Goal: Find specific page/section: Find specific page/section

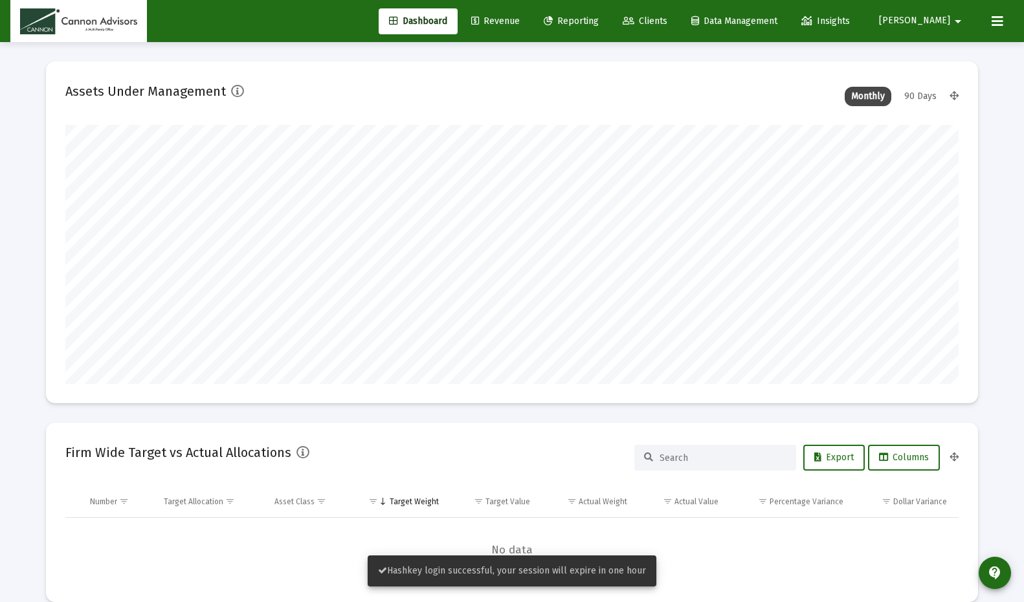
scroll to position [259, 481]
click at [668, 22] on span "Clients" at bounding box center [645, 21] width 45 height 11
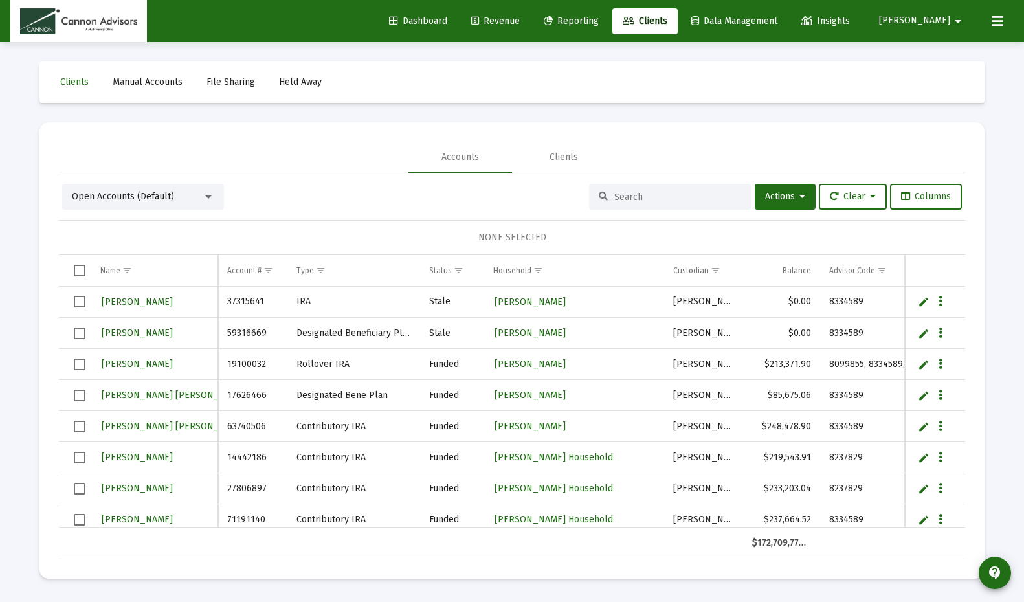
click at [599, 23] on span "Reporting" at bounding box center [571, 21] width 55 height 11
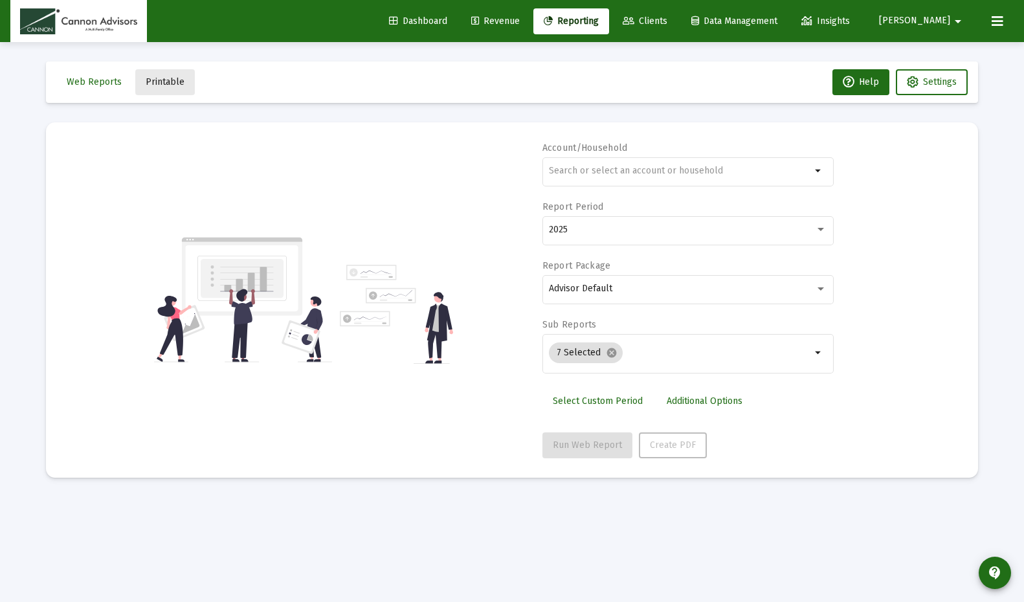
click at [174, 80] on span "Printable" at bounding box center [165, 81] width 39 height 11
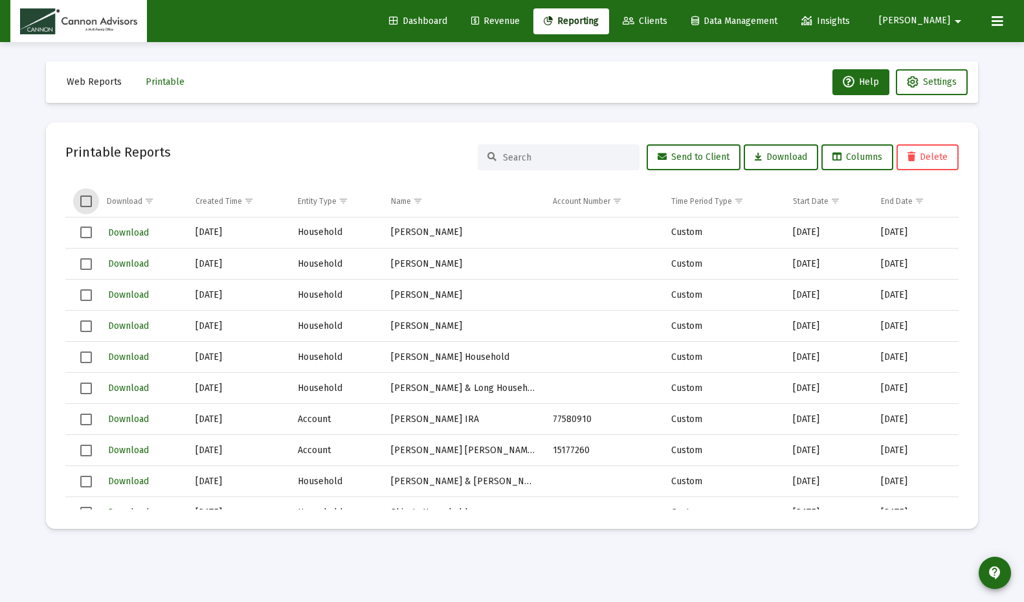
click at [84, 199] on span "Select all" at bounding box center [86, 202] width 12 height 12
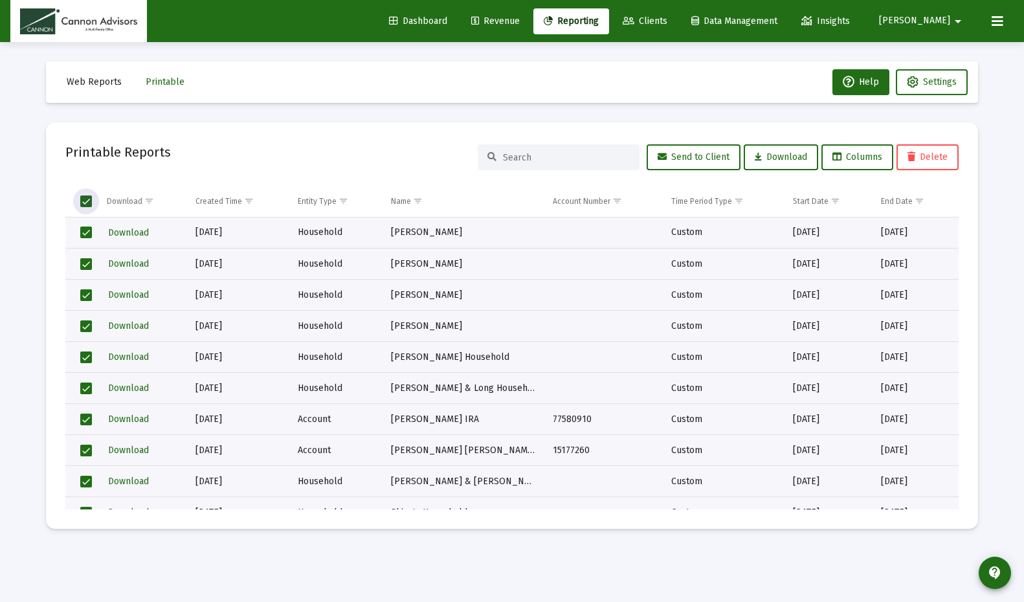
click at [92, 199] on span "Select all" at bounding box center [86, 202] width 12 height 12
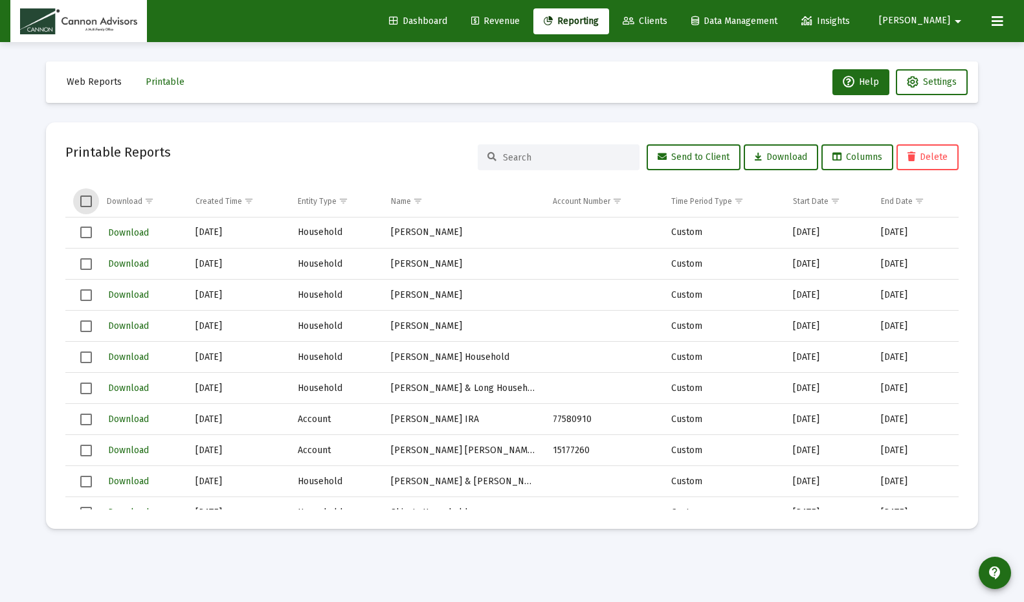
click at [447, 21] on span "Dashboard" at bounding box center [418, 21] width 58 height 11
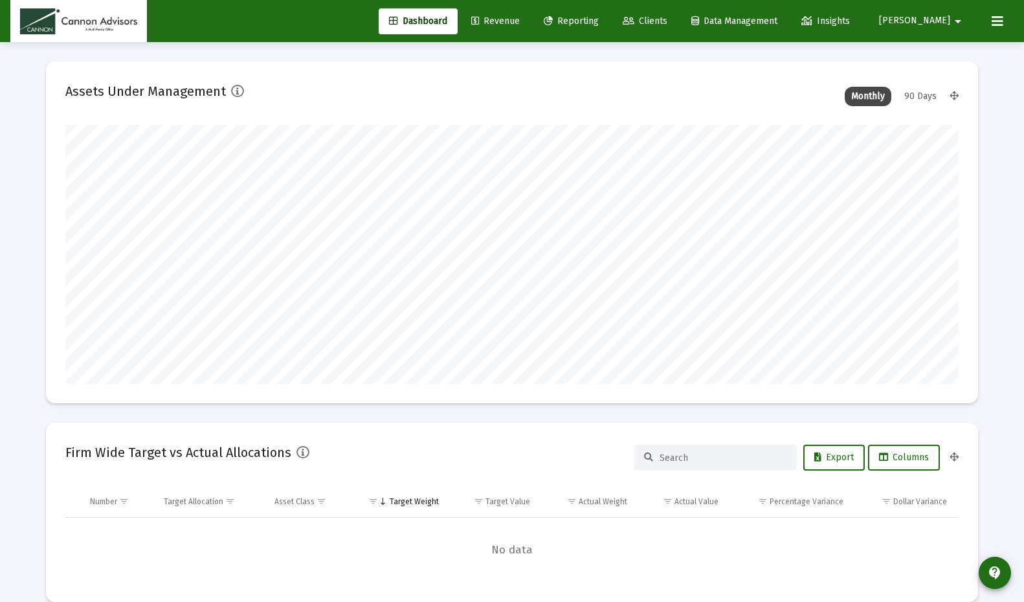
scroll to position [259, 481]
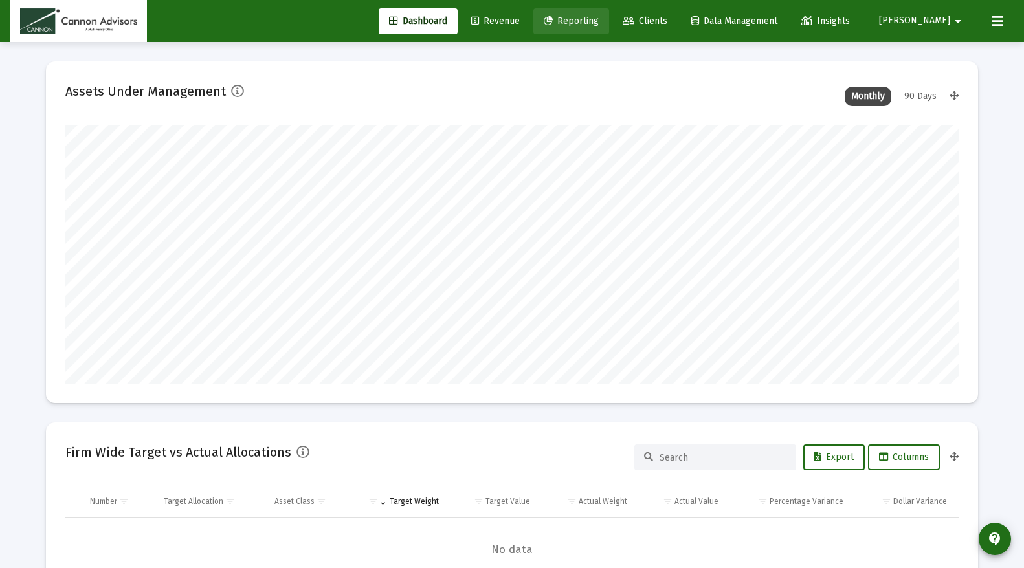
click at [599, 23] on span "Reporting" at bounding box center [571, 21] width 55 height 11
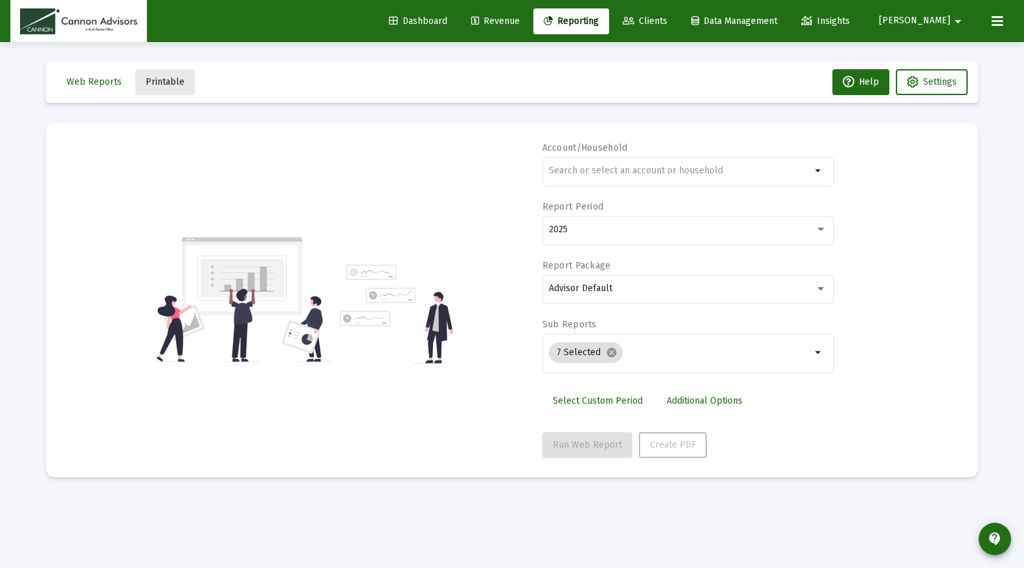
click at [181, 84] on button "Printable" at bounding box center [165, 82] width 60 height 26
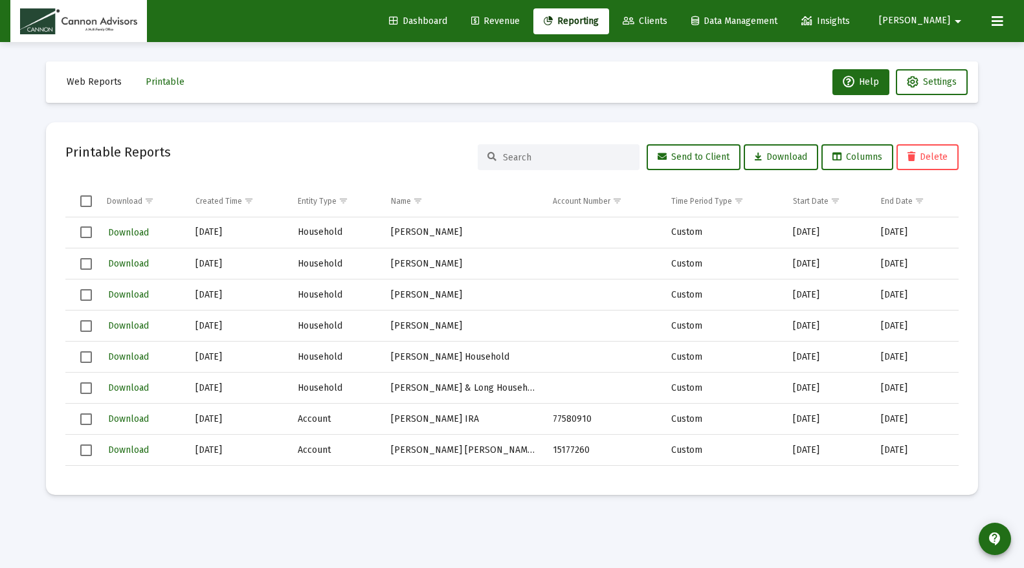
click at [84, 234] on span "Select row" at bounding box center [86, 233] width 12 height 12
click at [84, 259] on span "Select row" at bounding box center [86, 264] width 12 height 12
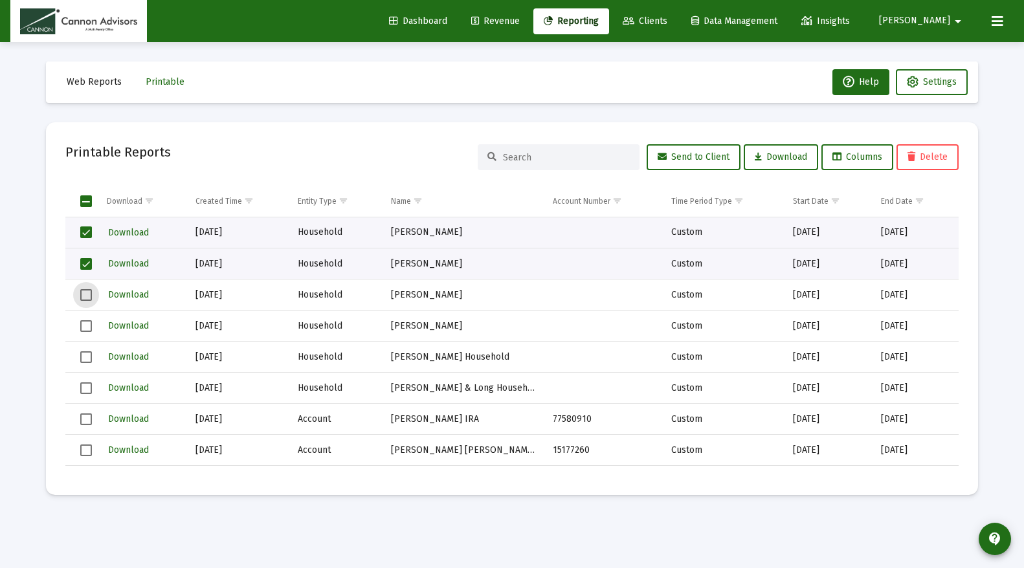
click at [85, 292] on span "Select row" at bounding box center [86, 295] width 12 height 12
drag, startPoint x: 89, startPoint y: 326, endPoint x: 89, endPoint y: 347, distance: 21.4
click at [89, 326] on span "Select row" at bounding box center [86, 327] width 12 height 12
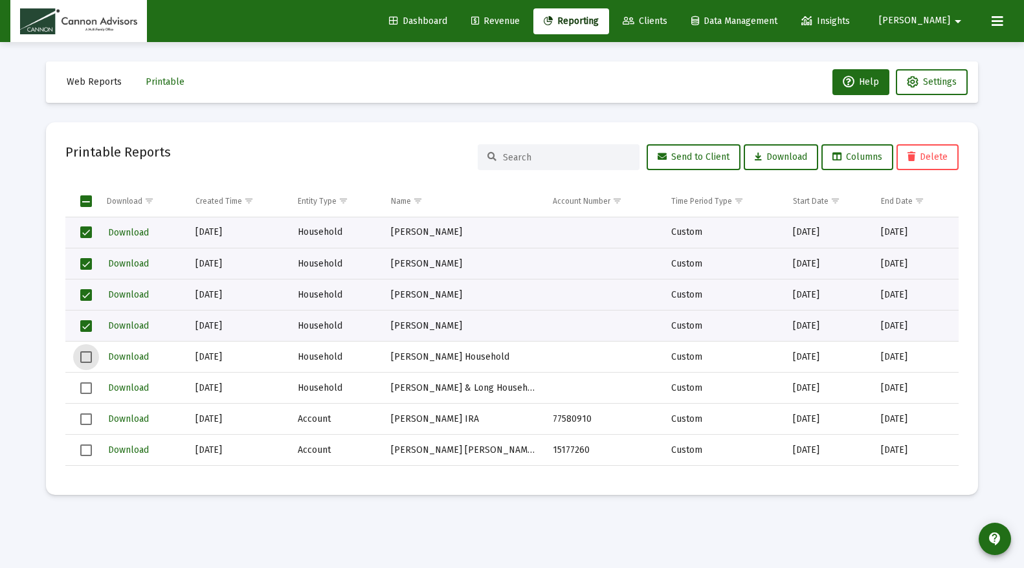
click at [89, 363] on span "Select row" at bounding box center [86, 358] width 12 height 12
click at [93, 393] on td "Data grid" at bounding box center [81, 388] width 32 height 31
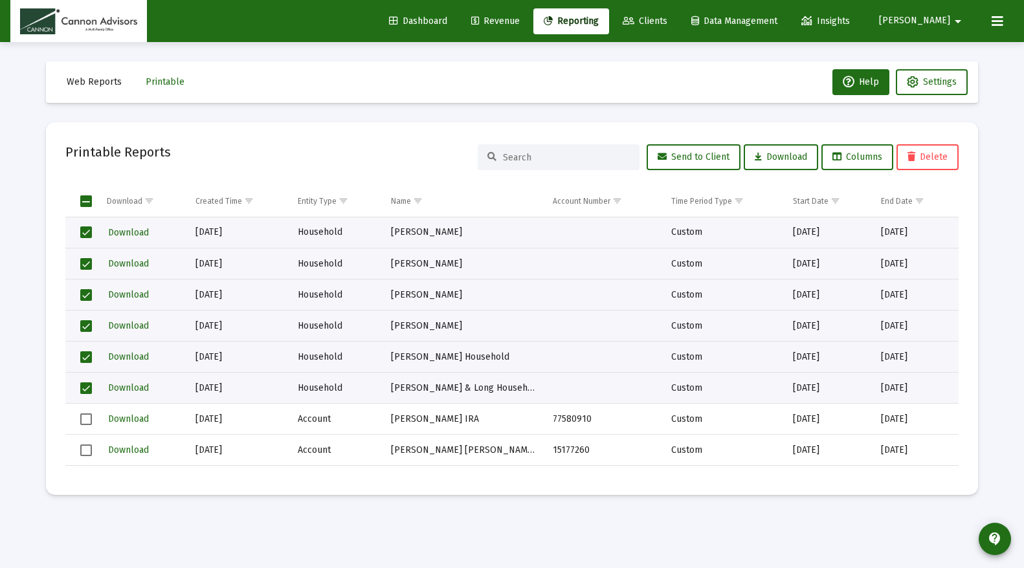
click at [89, 196] on span "Select all" at bounding box center [86, 202] width 12 height 12
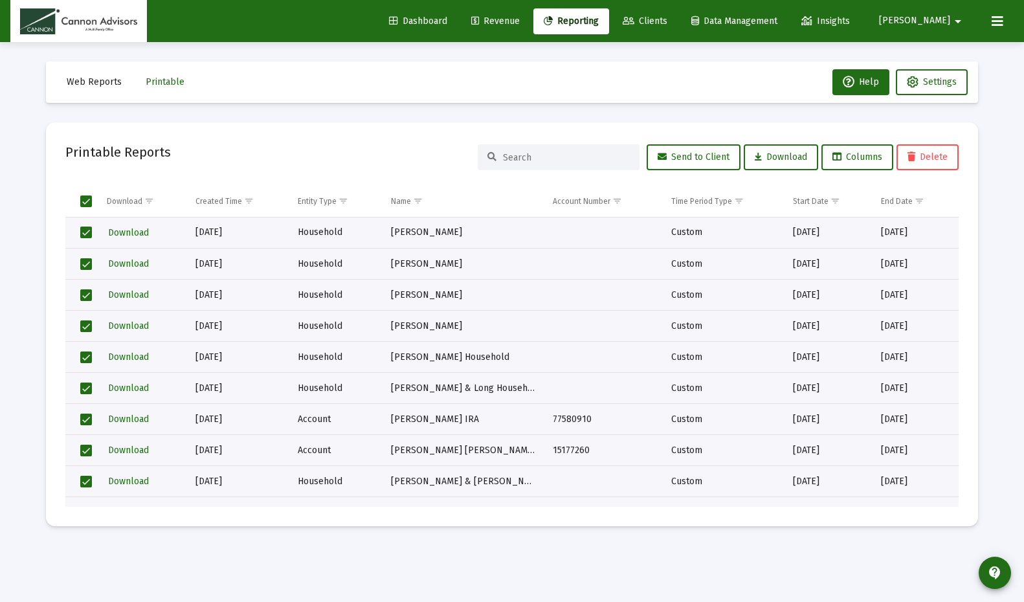
drag, startPoint x: 465, startPoint y: 49, endPoint x: 465, endPoint y: 27, distance: 21.4
click at [465, 49] on div "Web Reports Printable Help Settings Printable Reports Send to Client Download C…" at bounding box center [512, 294] width 971 height 504
click at [458, 27] on link "Dashboard" at bounding box center [418, 21] width 79 height 26
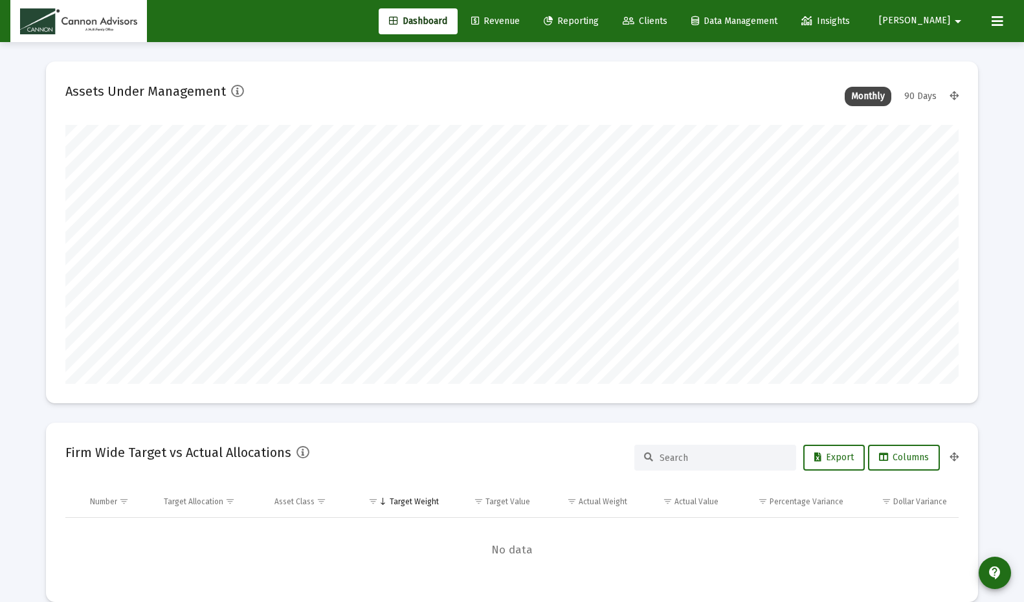
scroll to position [259, 481]
